Goal: Transaction & Acquisition: Book appointment/travel/reservation

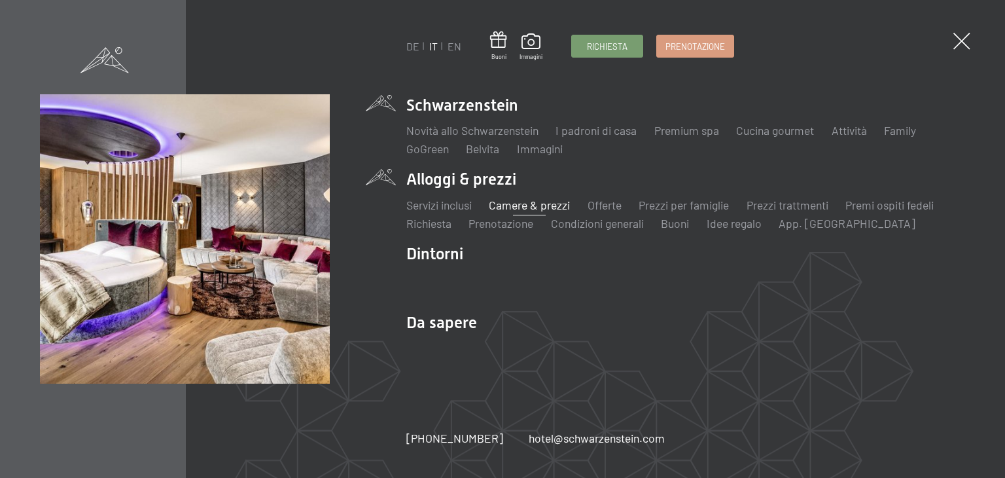
click at [547, 202] on link "Camere & prezzi" at bounding box center [529, 205] width 81 height 14
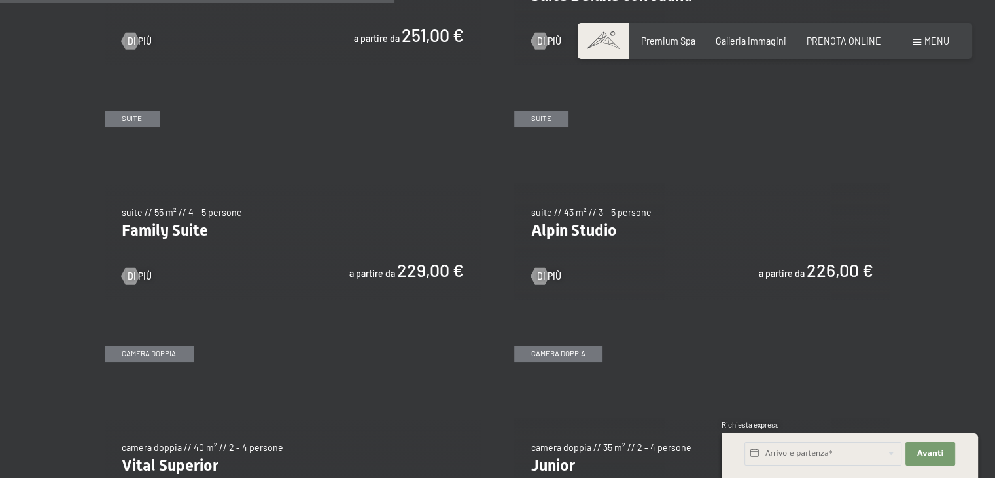
scroll to position [1635, 0]
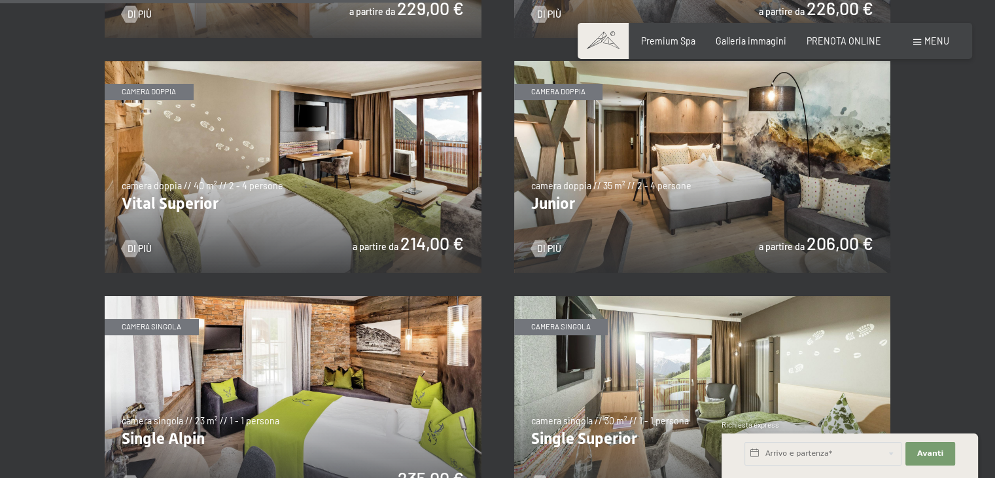
click at [674, 181] on img at bounding box center [702, 167] width 377 height 212
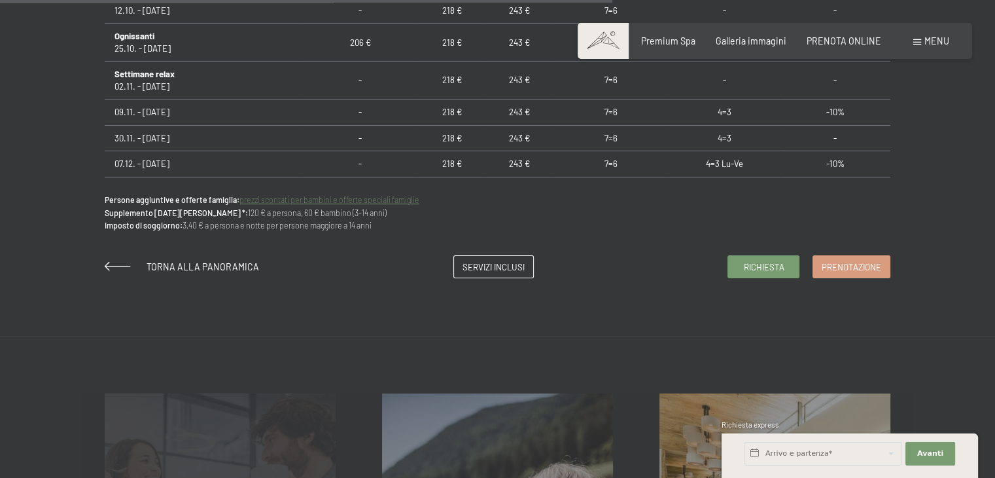
scroll to position [981, 0]
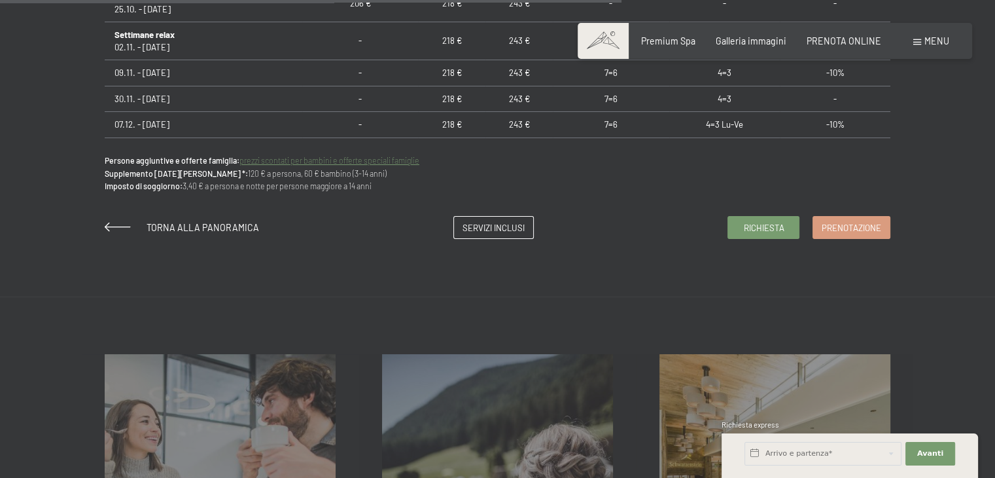
click at [379, 162] on link "prezzi scontati per bambini e offerte speciali famiglie" at bounding box center [329, 160] width 180 height 9
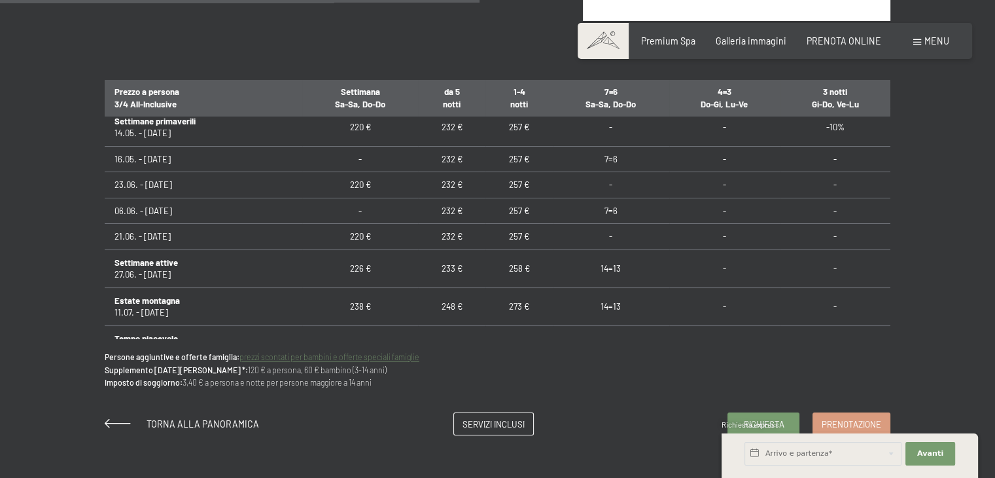
scroll to position [728, 0]
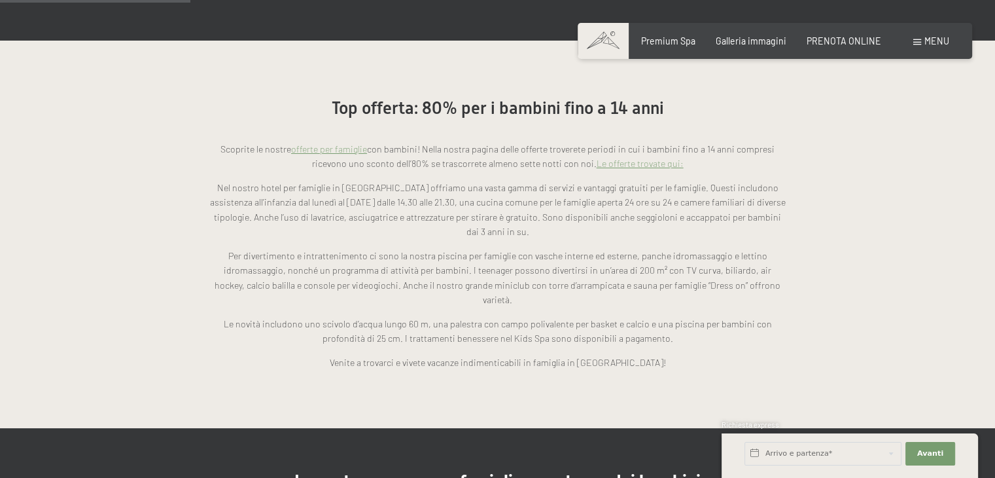
scroll to position [916, 0]
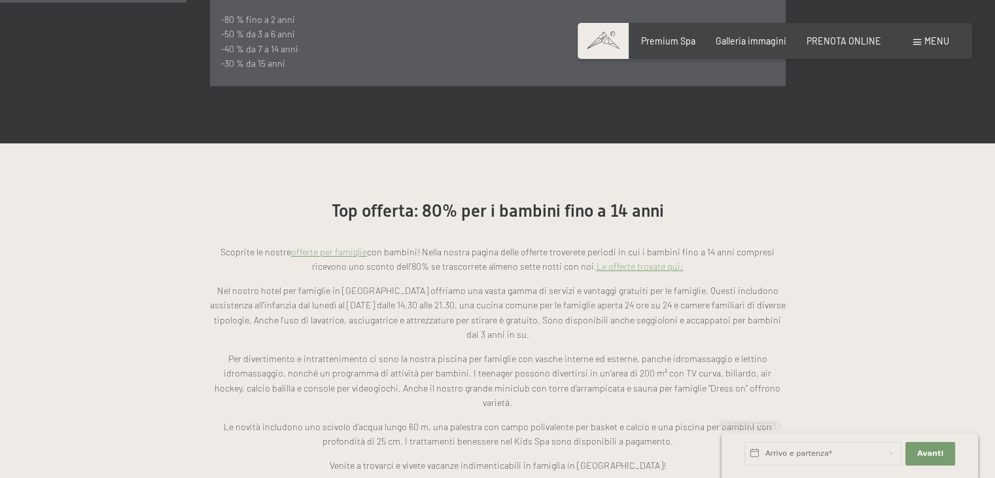
click at [322, 246] on link "offerte per famiglie" at bounding box center [329, 251] width 76 height 11
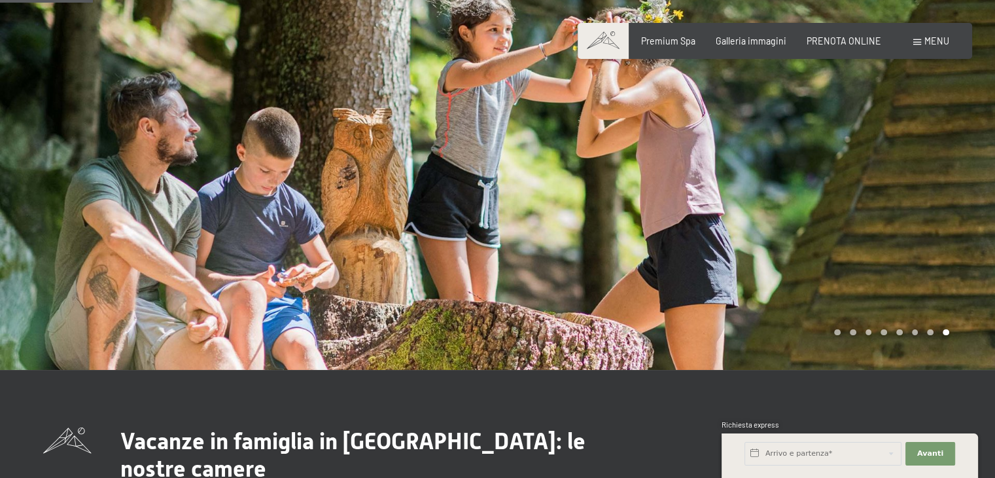
scroll to position [0, 0]
